Goal: Register for event/course

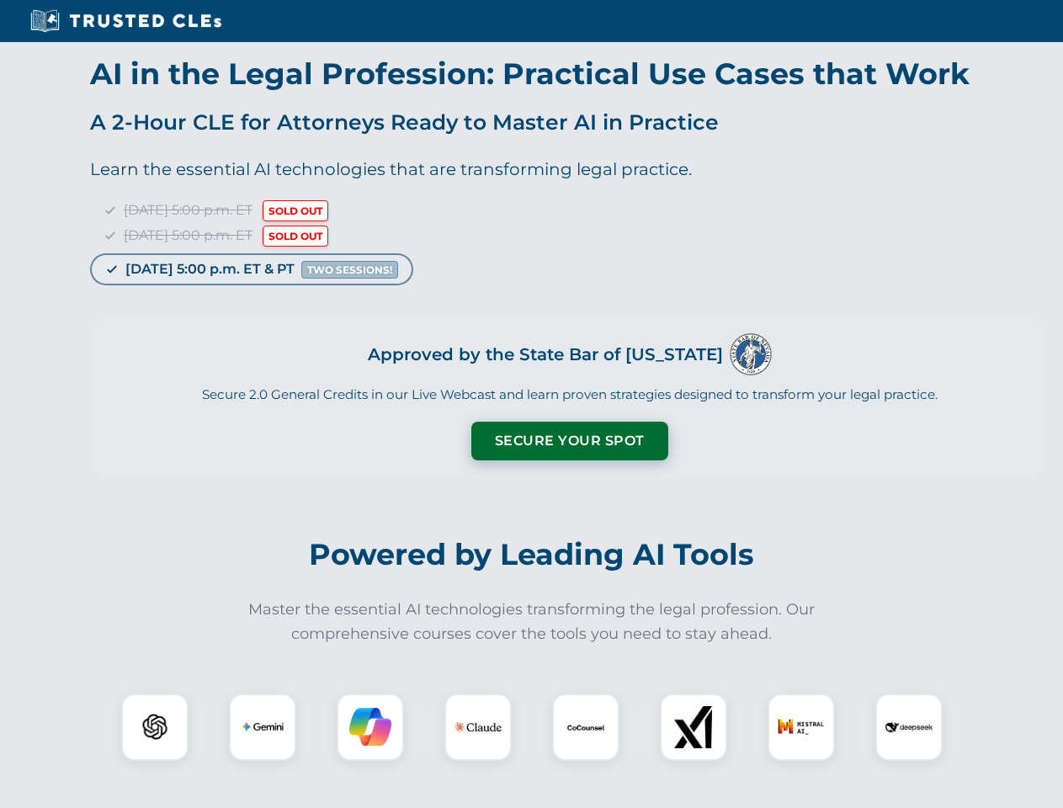
click at [569, 441] on button "Secure Your Spot" at bounding box center [569, 440] width 197 height 39
click at [155, 727] on img at bounding box center [154, 726] width 49 height 49
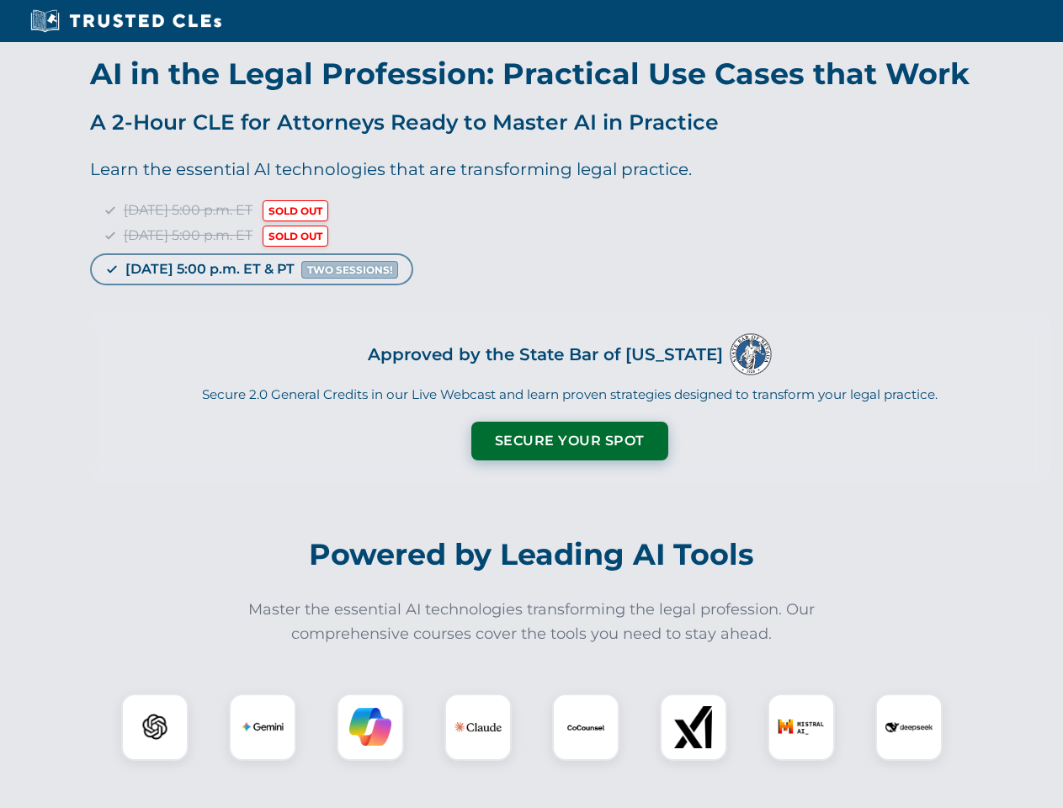
scroll to position [1366, 0]
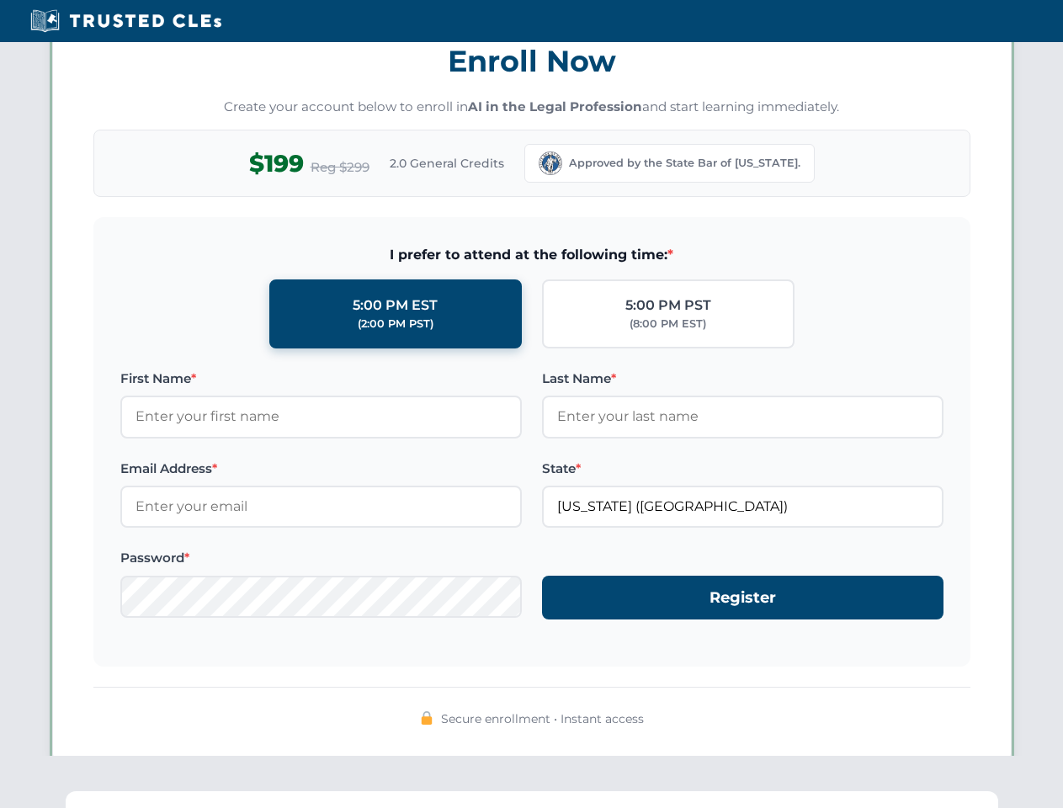
click at [586, 727] on span "Secure enrollment • Instant access" at bounding box center [542, 718] width 203 height 19
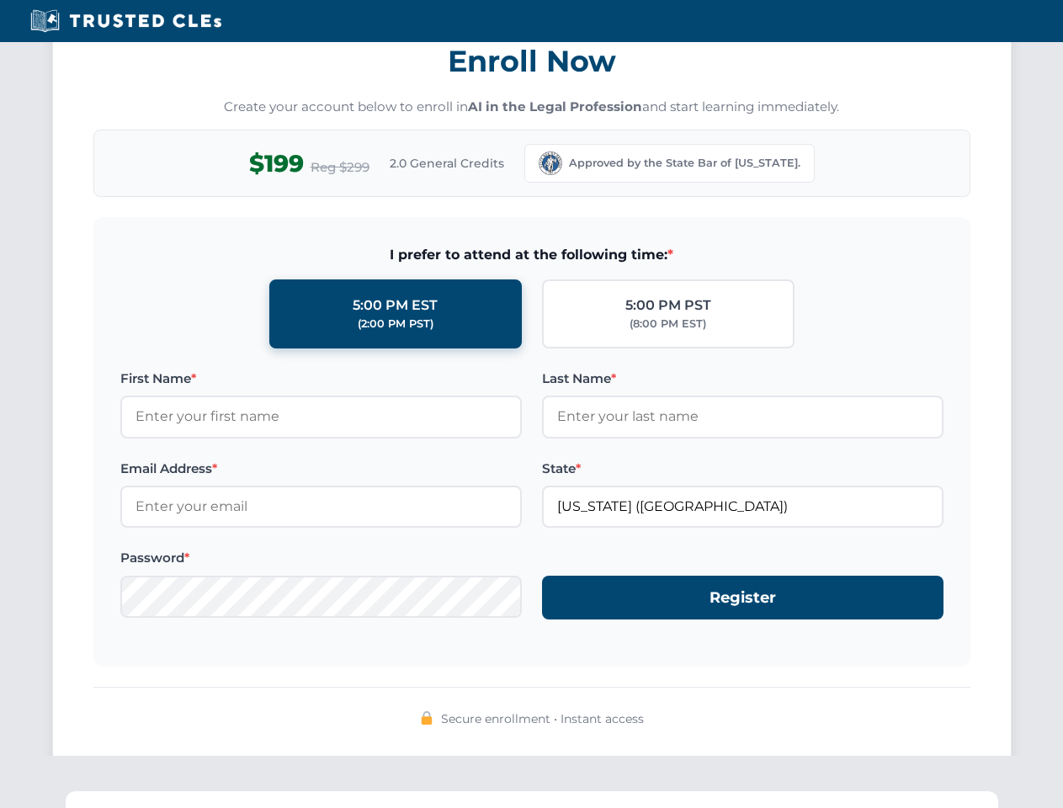
click at [693, 727] on div "Secure enrollment • Instant access" at bounding box center [531, 719] width 877 height 22
click at [801, 727] on div "Secure enrollment • Instant access" at bounding box center [531, 719] width 877 height 22
click at [909, 727] on div "Secure enrollment • Instant access" at bounding box center [531, 719] width 877 height 22
